Goal: Information Seeking & Learning: Learn about a topic

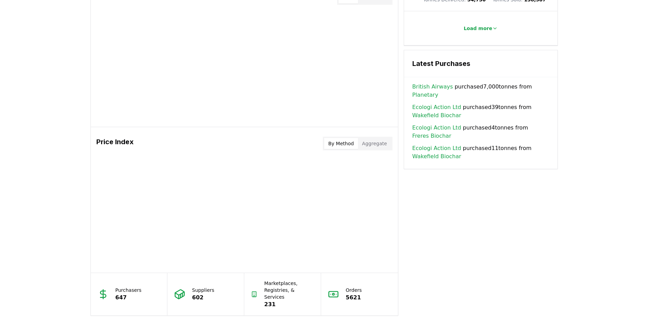
scroll to position [444, 0]
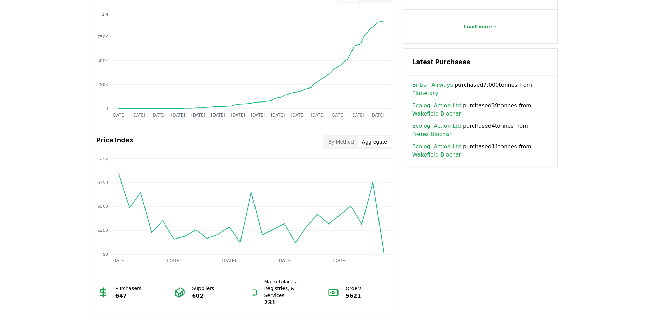
click at [378, 140] on button "Aggregate" at bounding box center [374, 141] width 33 height 11
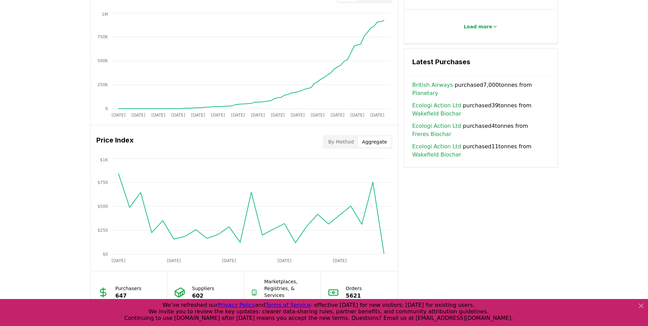
click at [348, 141] on button "By Method" at bounding box center [341, 141] width 34 height 11
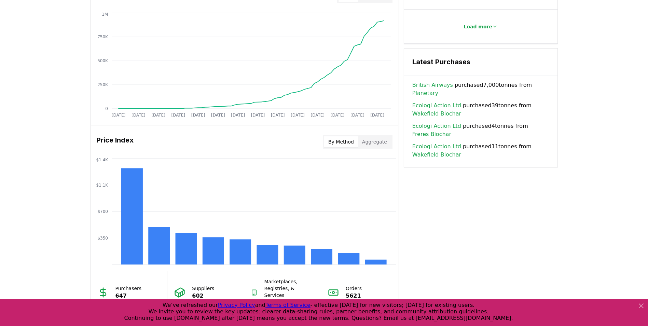
click at [375, 143] on button "Aggregate" at bounding box center [374, 141] width 33 height 11
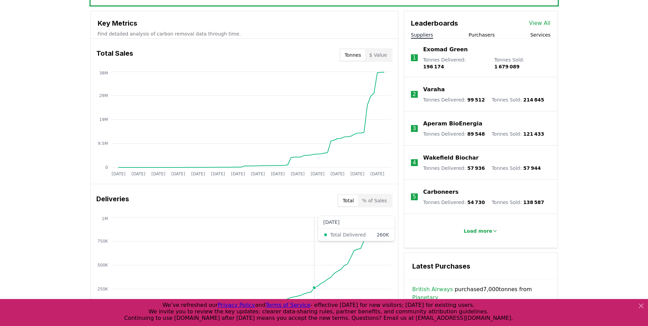
scroll to position [239, 0]
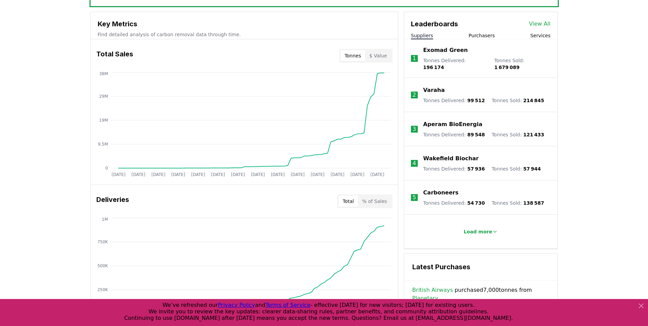
click at [383, 58] on button "$ Value" at bounding box center [378, 55] width 26 height 11
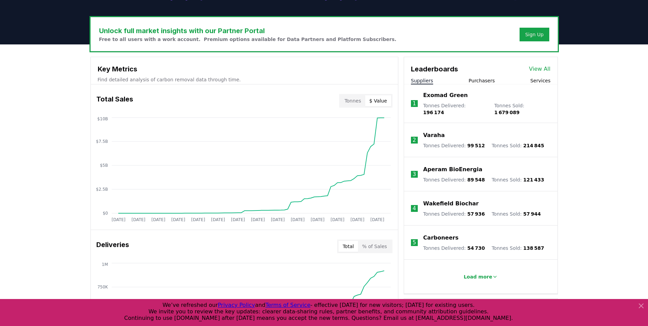
scroll to position [186, 0]
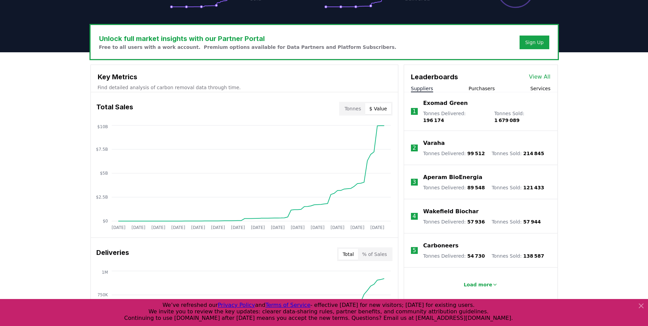
click at [486, 89] on button "Purchasers" at bounding box center [482, 88] width 26 height 7
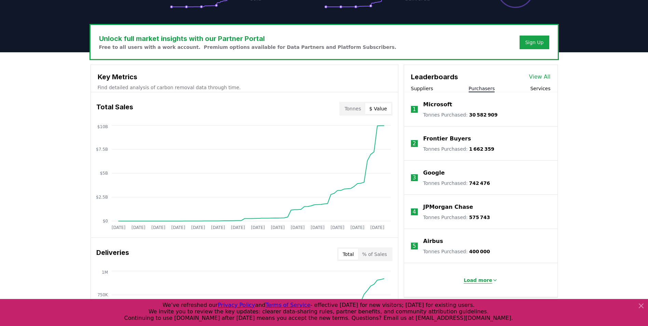
click at [480, 278] on p "Load more" at bounding box center [478, 280] width 29 height 7
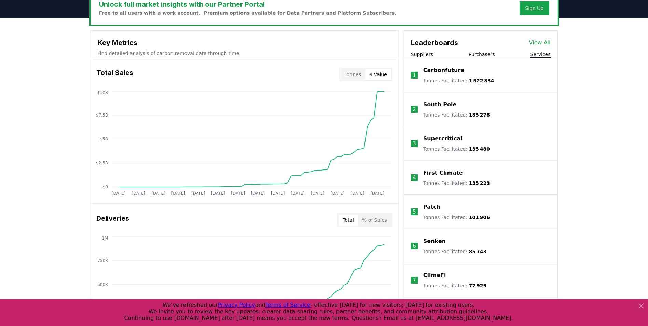
click at [541, 53] on button "Services" at bounding box center [540, 54] width 20 height 7
click at [422, 54] on button "Suppliers" at bounding box center [422, 54] width 22 height 7
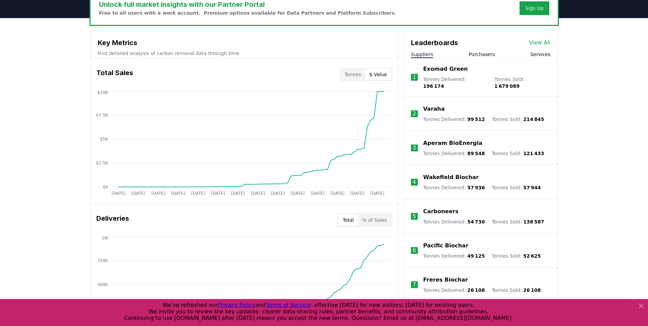
click at [544, 54] on button "Services" at bounding box center [540, 54] width 20 height 7
click at [426, 54] on button "Suppliers" at bounding box center [422, 54] width 22 height 7
